Goal: Information Seeking & Learning: Learn about a topic

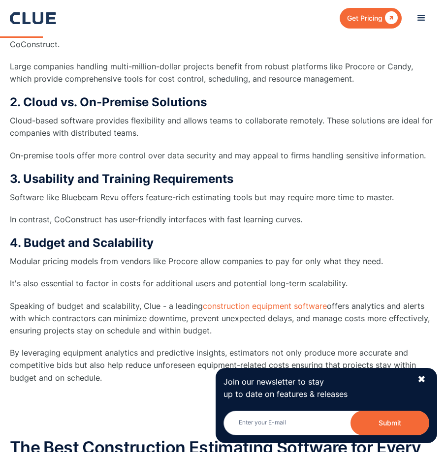
scroll to position [1427, 0]
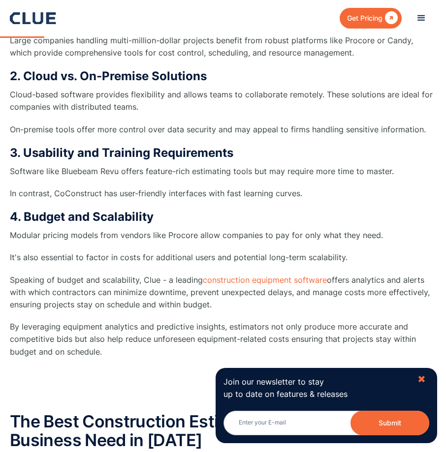
click at [425, 376] on div "✖" at bounding box center [421, 379] width 8 height 12
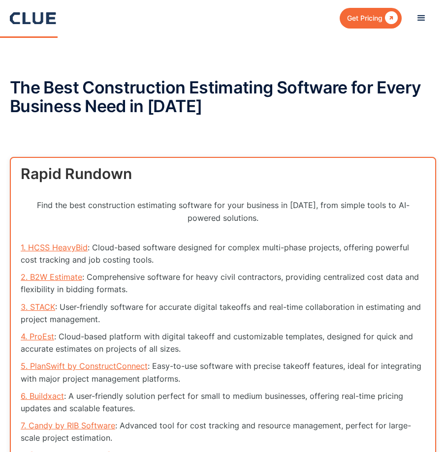
scroll to position [1771, 0]
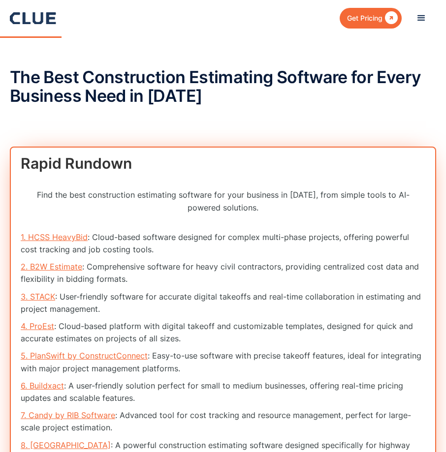
click at [69, 269] on link "2. B2W Estimate" at bounding box center [51, 267] width 61 height 10
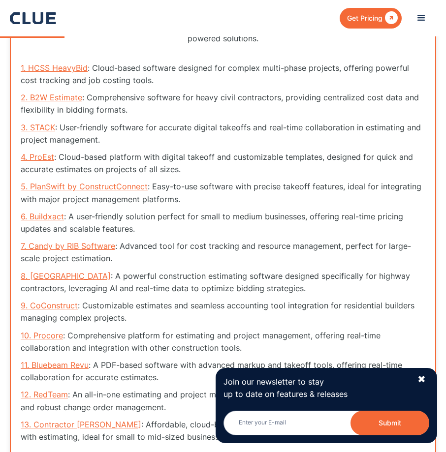
scroll to position [1968, 0]
